Goal: Task Accomplishment & Management: Use online tool/utility

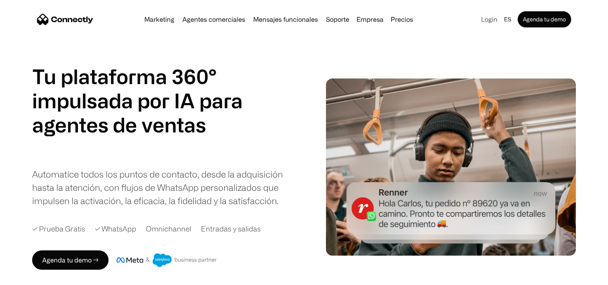
click at [494, 21] on link "Login" at bounding box center [489, 19] width 23 height 11
click at [491, 23] on link "Login" at bounding box center [489, 19] width 23 height 11
click at [487, 18] on link "Login" at bounding box center [489, 19] width 23 height 11
